Goal: Information Seeking & Learning: Learn about a topic

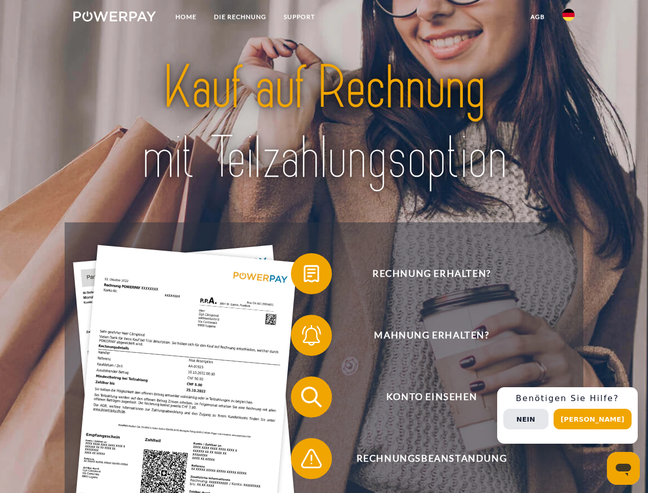
click at [114, 18] on img at bounding box center [114, 16] width 83 height 10
click at [569, 18] on img at bounding box center [569, 15] width 12 height 12
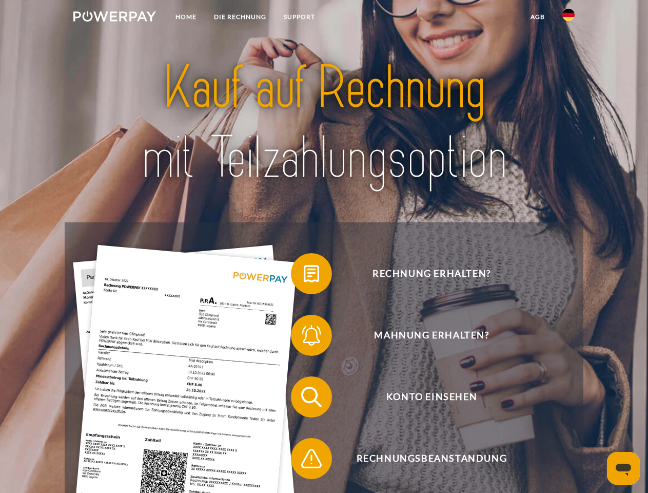
click at [537, 17] on link "agb" at bounding box center [538, 17] width 32 height 18
click at [304, 276] on span at bounding box center [296, 273] width 51 height 51
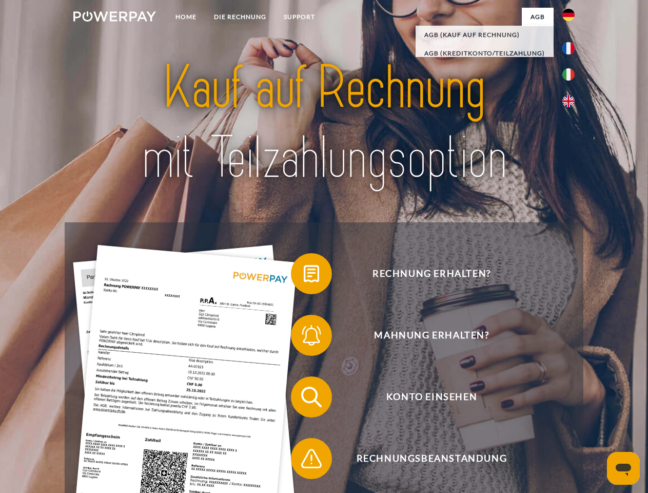
click at [304, 337] on span at bounding box center [296, 335] width 51 height 51
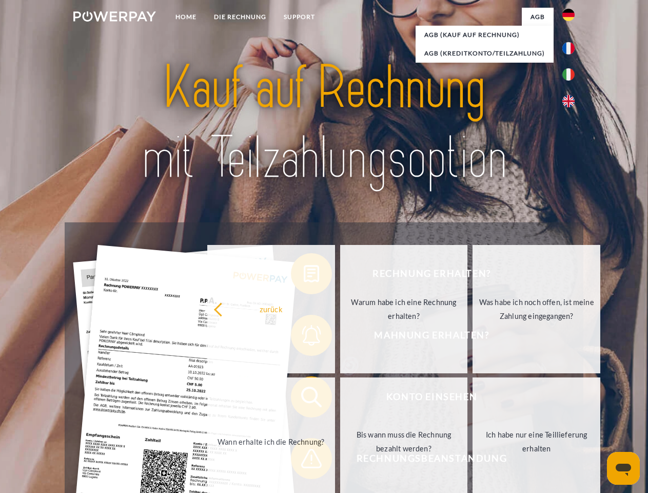
click at [340, 399] on link "Bis wann muss die Rechnung bezahlt werden?" at bounding box center [404, 441] width 128 height 128
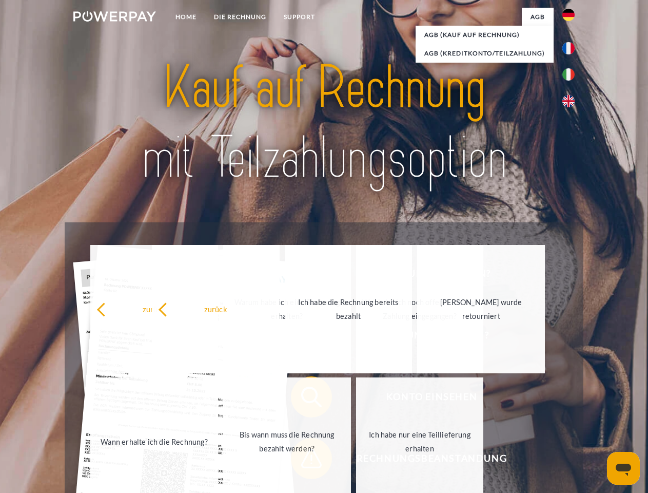
click at [356, 460] on link "Ich habe nur eine Teillieferung erhalten" at bounding box center [420, 441] width 128 height 128
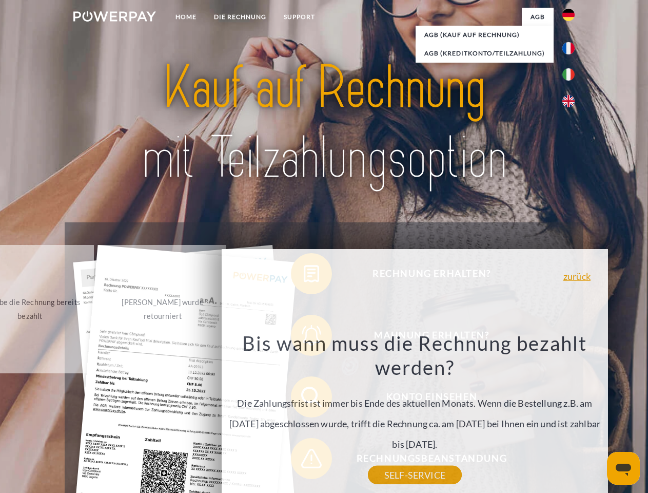
click at [571, 415] on div "Rechnung erhalten? Mahnung erhalten? Konto einsehen" at bounding box center [324, 427] width 518 height 411
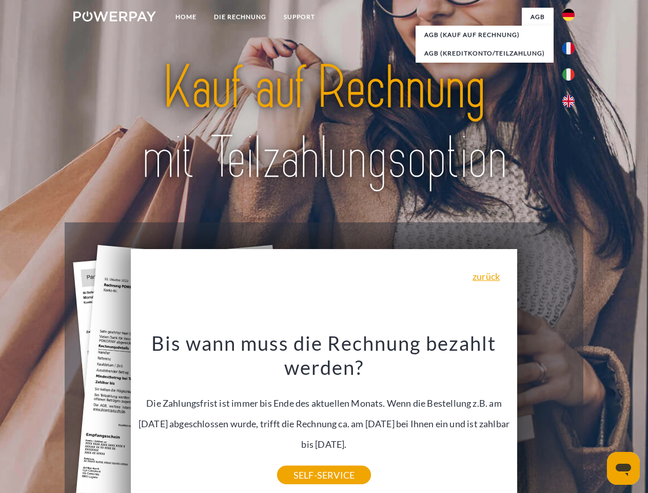
click at [546, 417] on span "Konto einsehen" at bounding box center [432, 396] width 252 height 41
click at [596, 419] on header "Home DIE RECHNUNG SUPPORT" at bounding box center [324, 354] width 648 height 709
